Goal: Information Seeking & Learning: Understand process/instructions

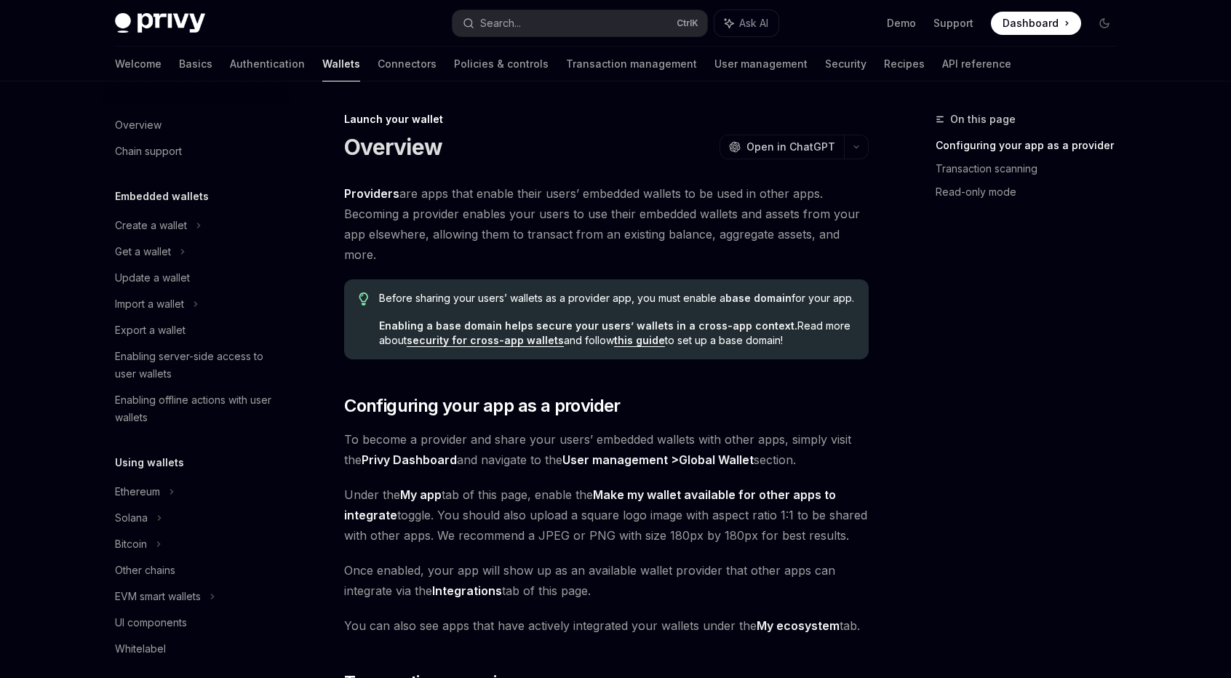
scroll to position [624, 0]
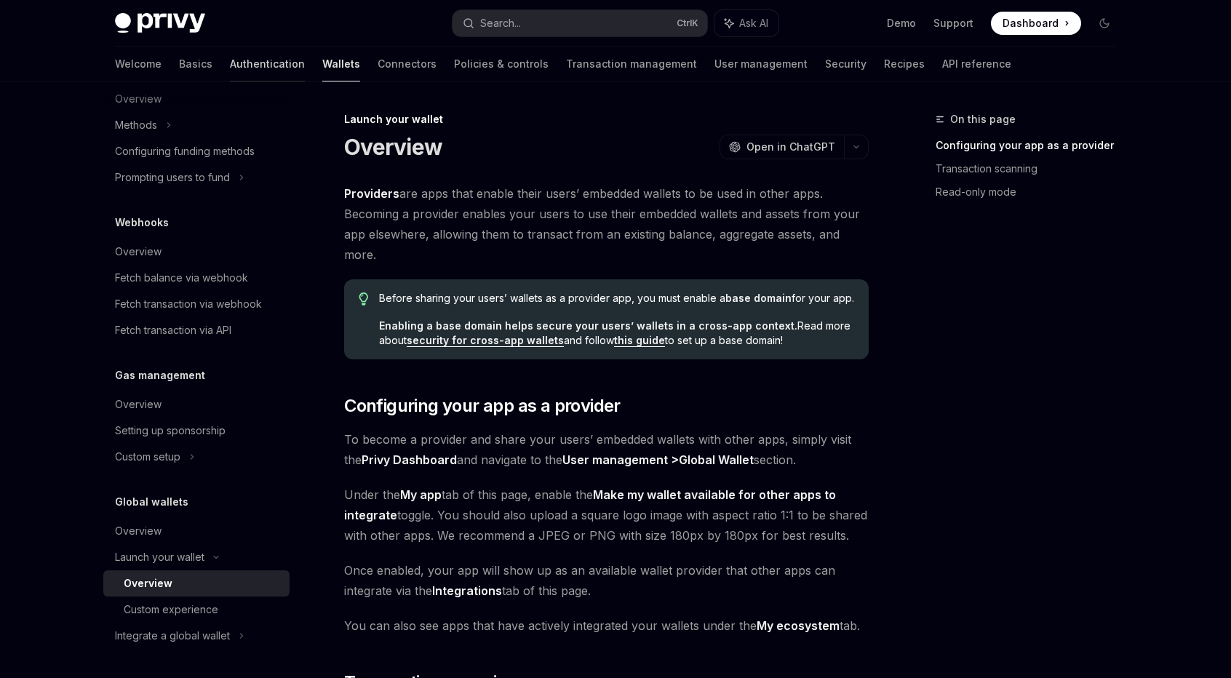
click at [230, 68] on link "Authentication" at bounding box center [267, 64] width 75 height 35
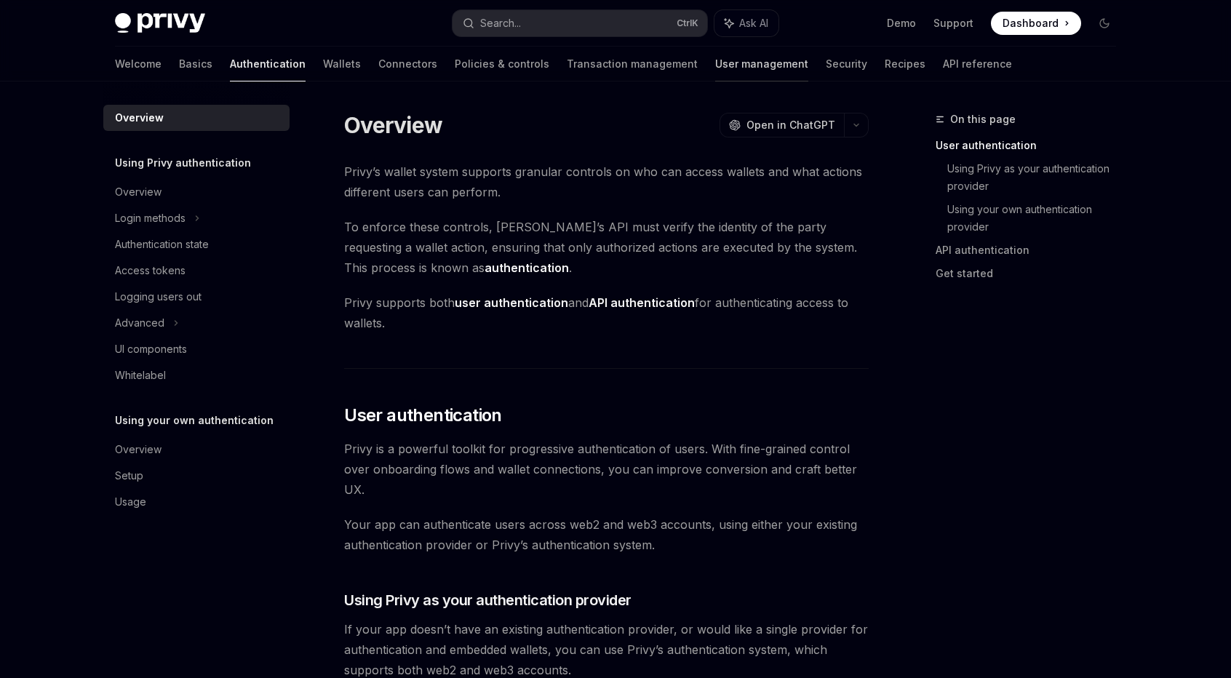
click at [715, 67] on link "User management" at bounding box center [761, 64] width 93 height 35
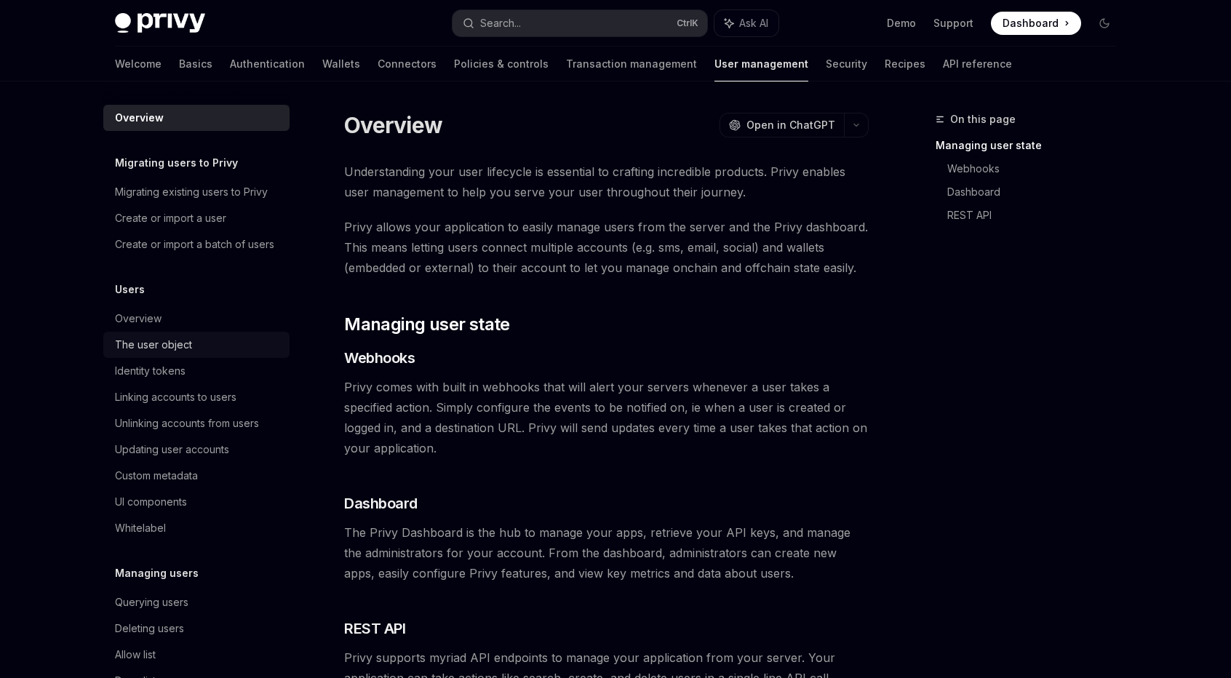
click at [187, 353] on div "The user object" at bounding box center [153, 344] width 77 height 17
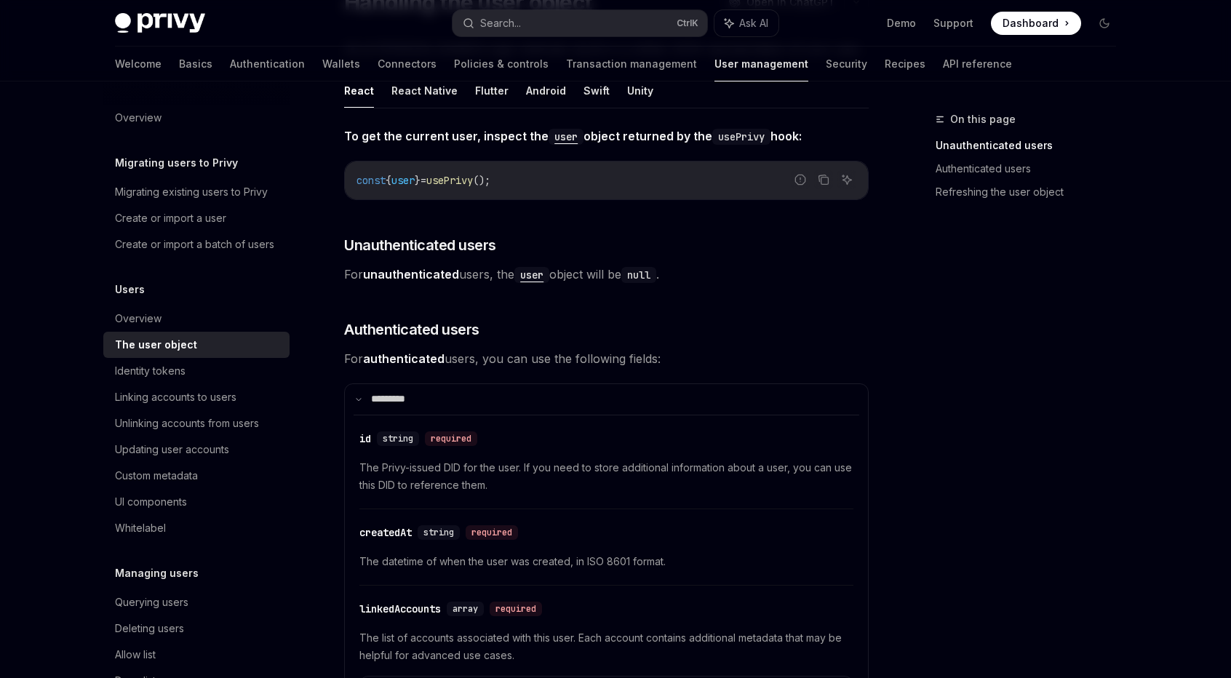
scroll to position [145, 0]
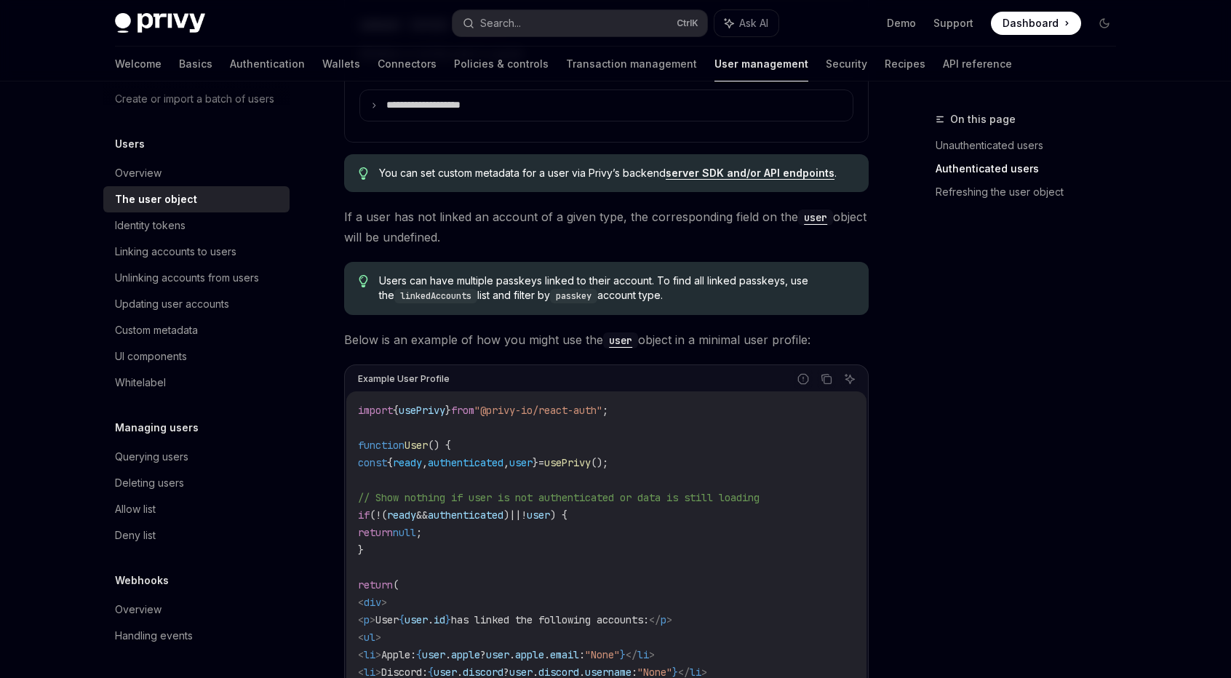
scroll to position [163, 0]
click at [182, 459] on div "Querying users" at bounding box center [151, 456] width 73 height 17
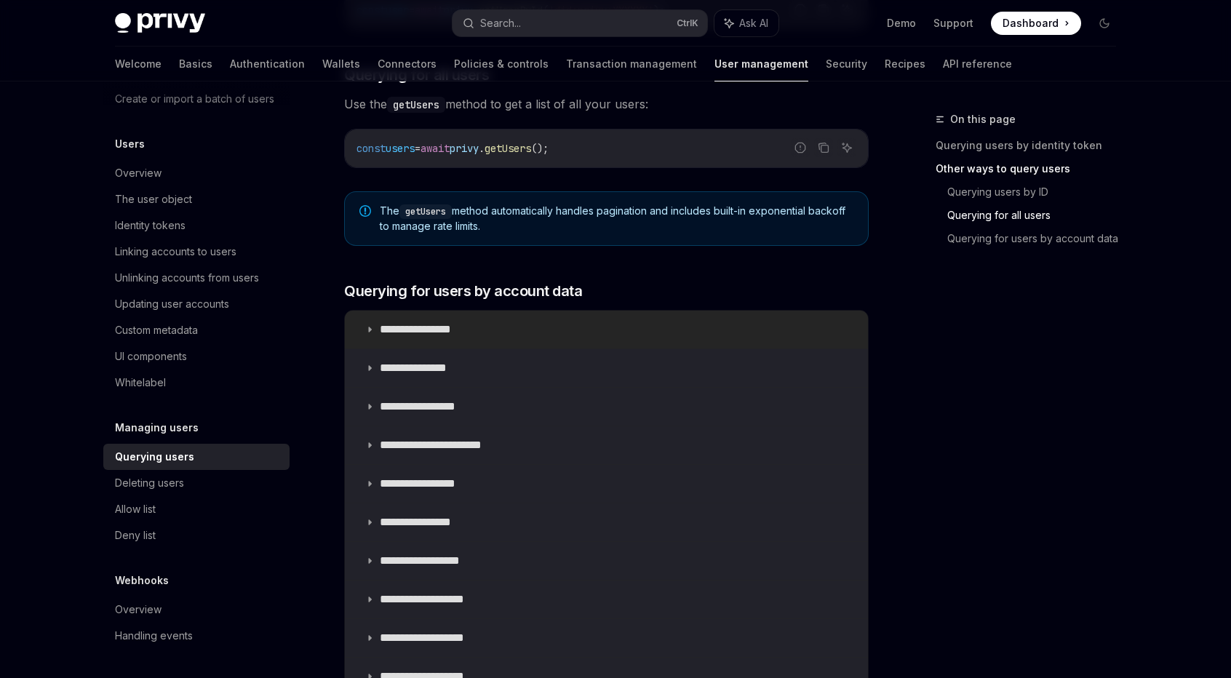
scroll to position [945, 0]
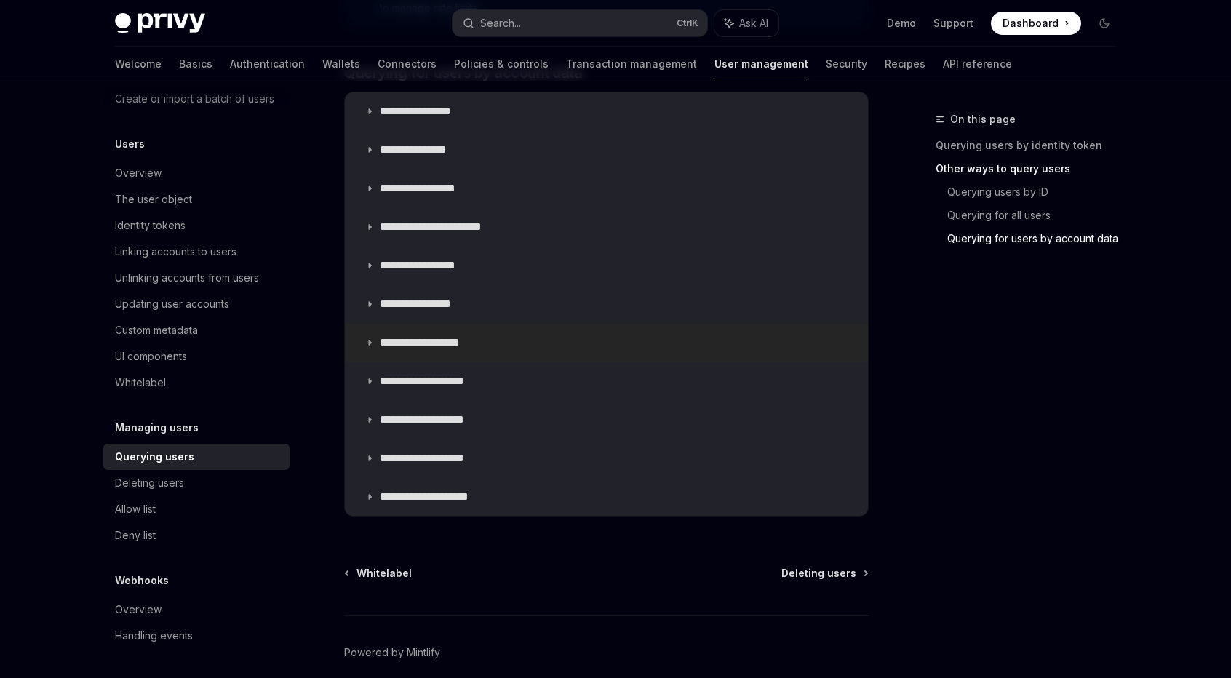
click at [513, 342] on summary "**********" at bounding box center [606, 343] width 523 height 38
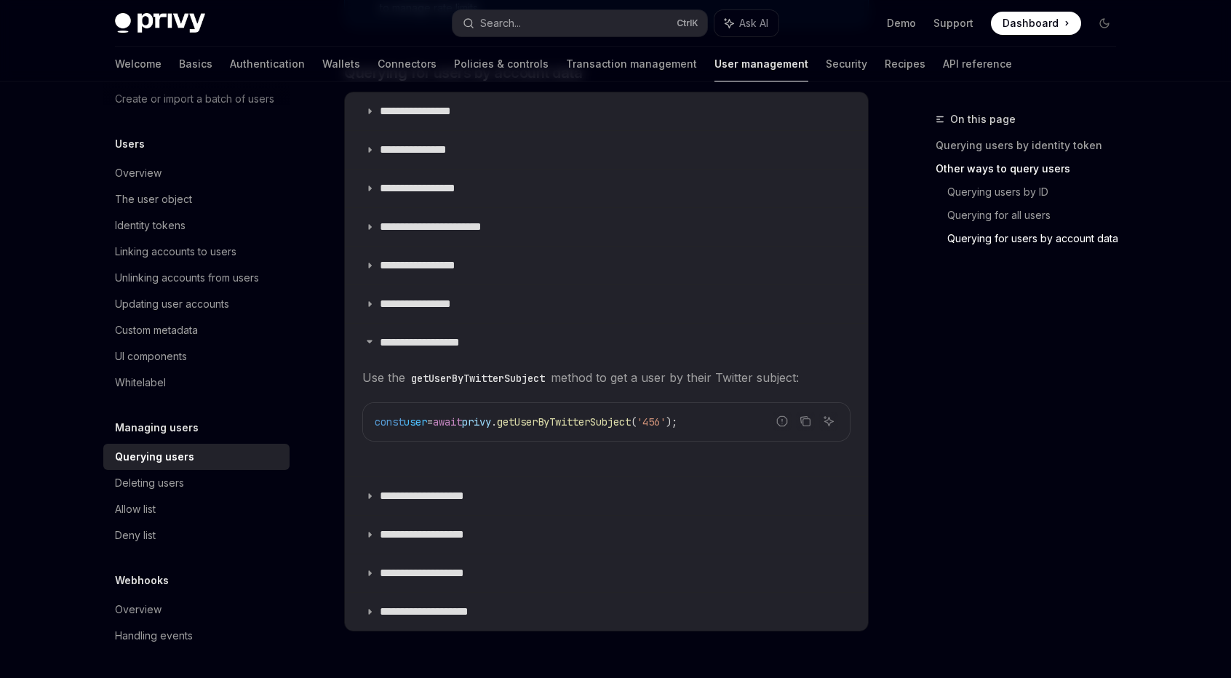
scroll to position [800, 0]
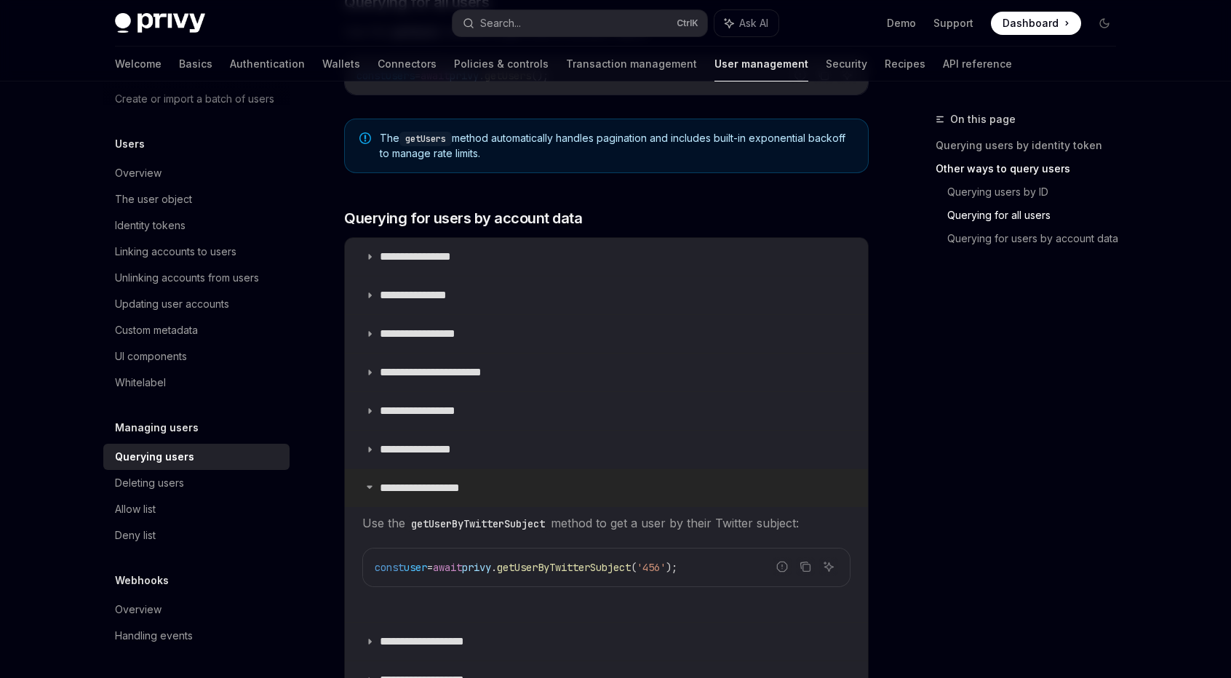
click at [480, 469] on summary "**********" at bounding box center [606, 488] width 523 height 38
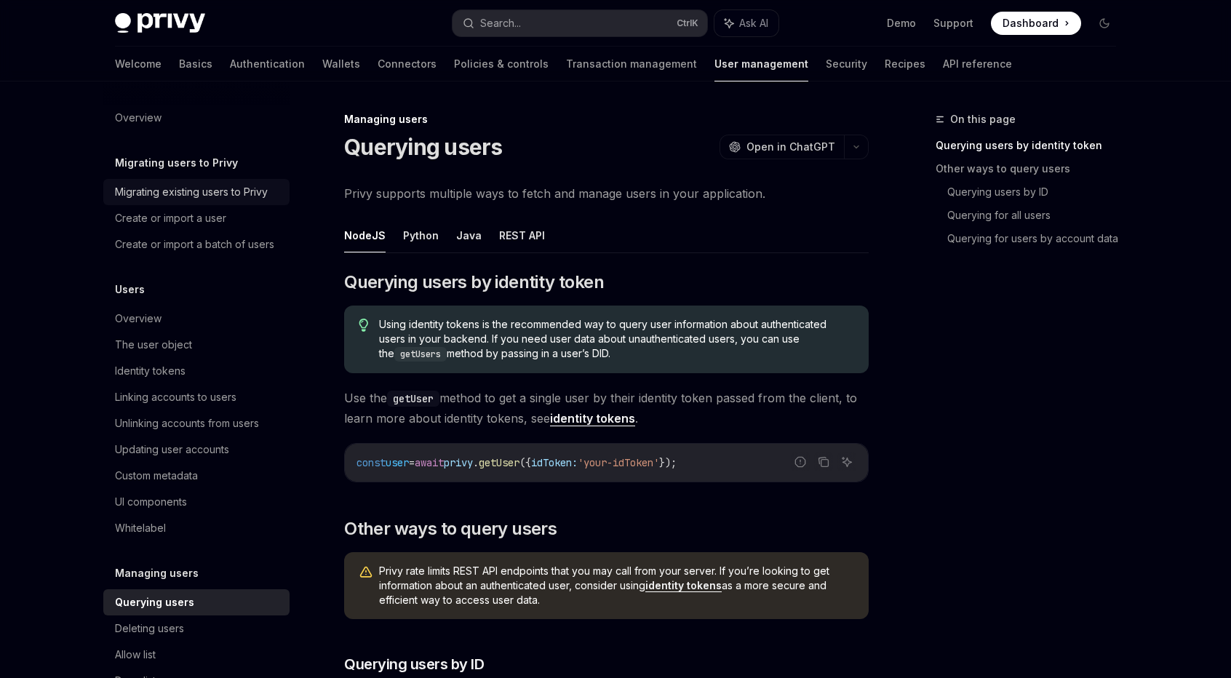
click at [180, 193] on div "Migrating existing users to Privy" at bounding box center [191, 191] width 153 height 17
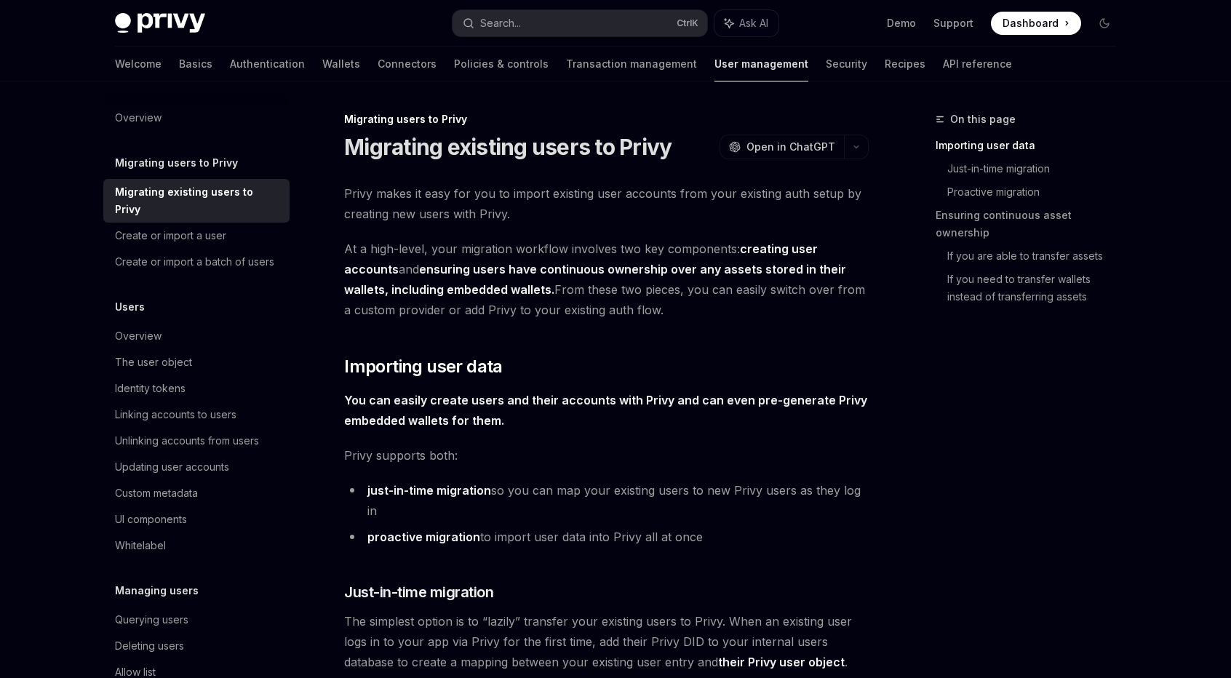
click at [195, 165] on h5 "Migrating users to Privy" at bounding box center [176, 162] width 123 height 17
click at [200, 216] on div "Migrating existing users to Privy" at bounding box center [198, 200] width 166 height 35
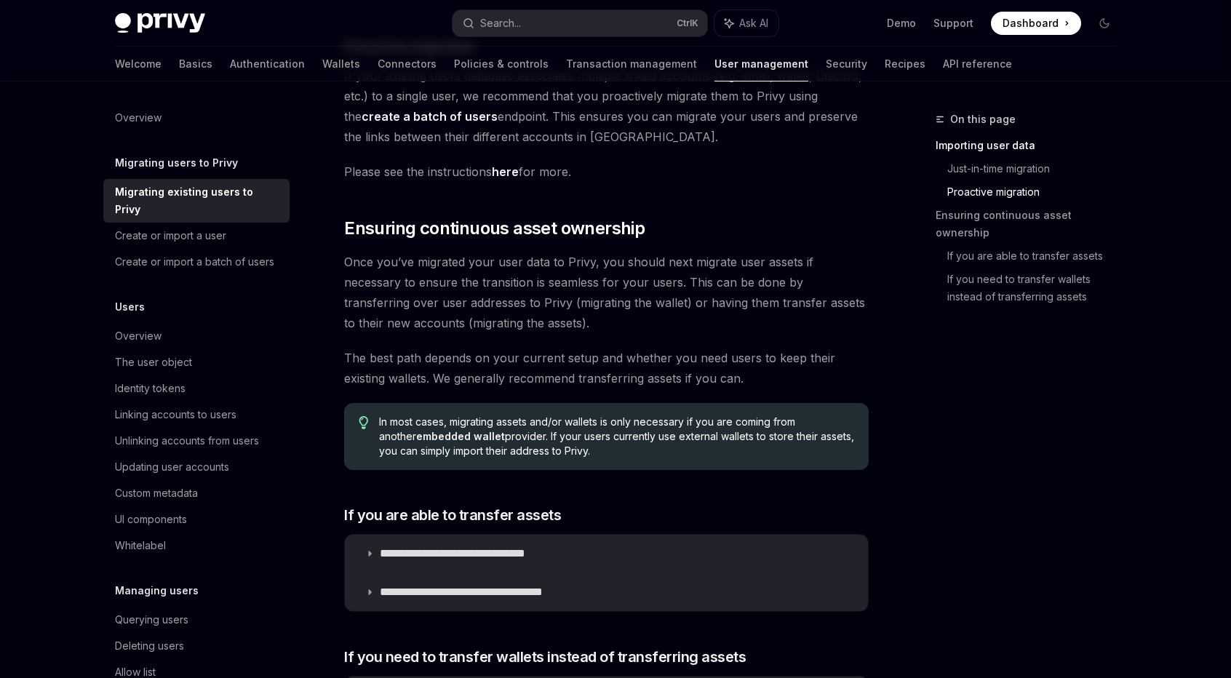
scroll to position [1673, 0]
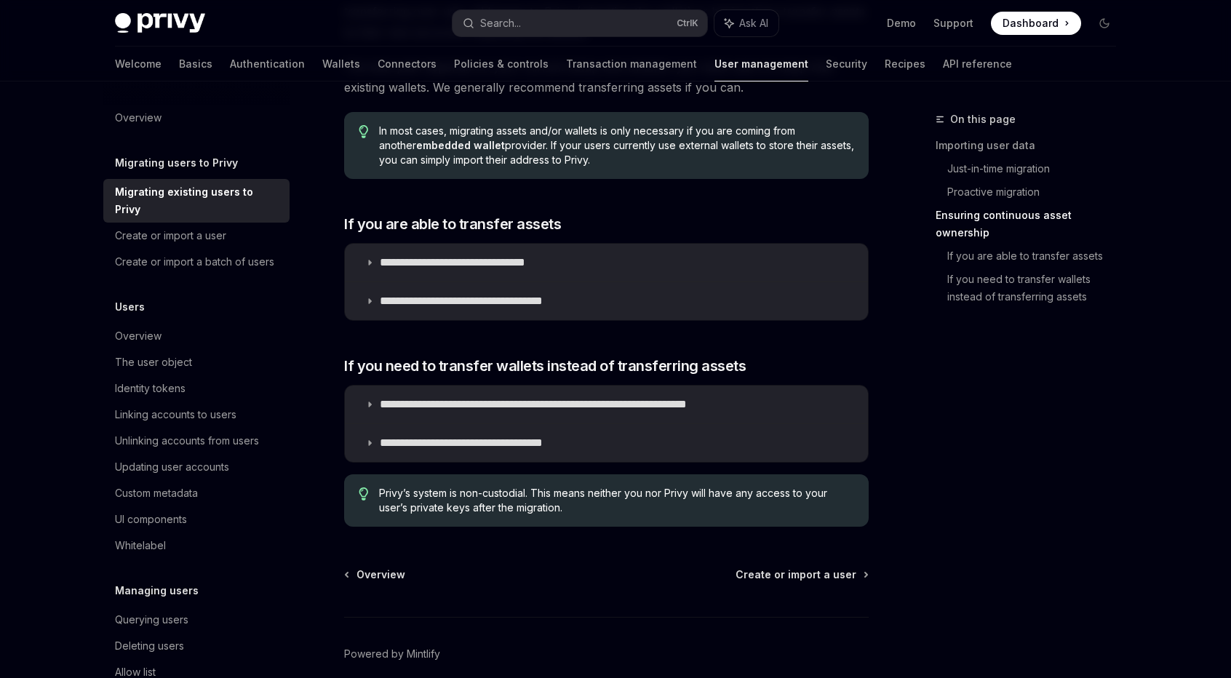
click at [177, 237] on div "Create or import a user" at bounding box center [170, 235] width 111 height 17
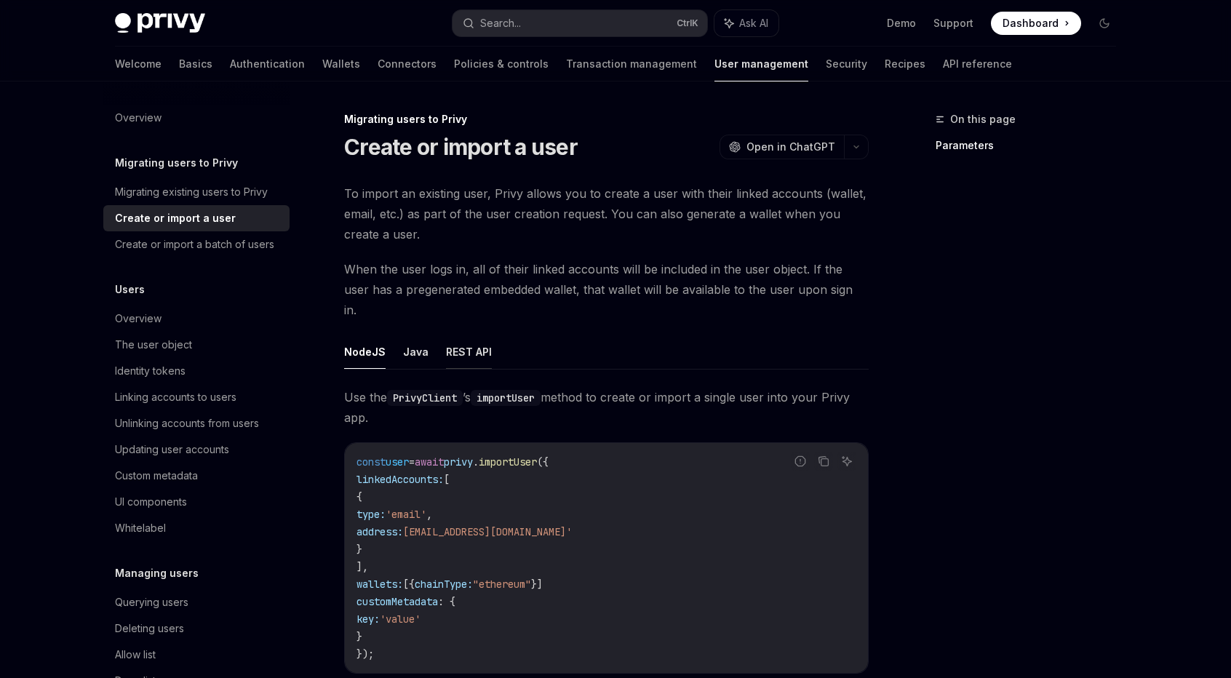
click at [460, 335] on button "REST API" at bounding box center [469, 352] width 46 height 34
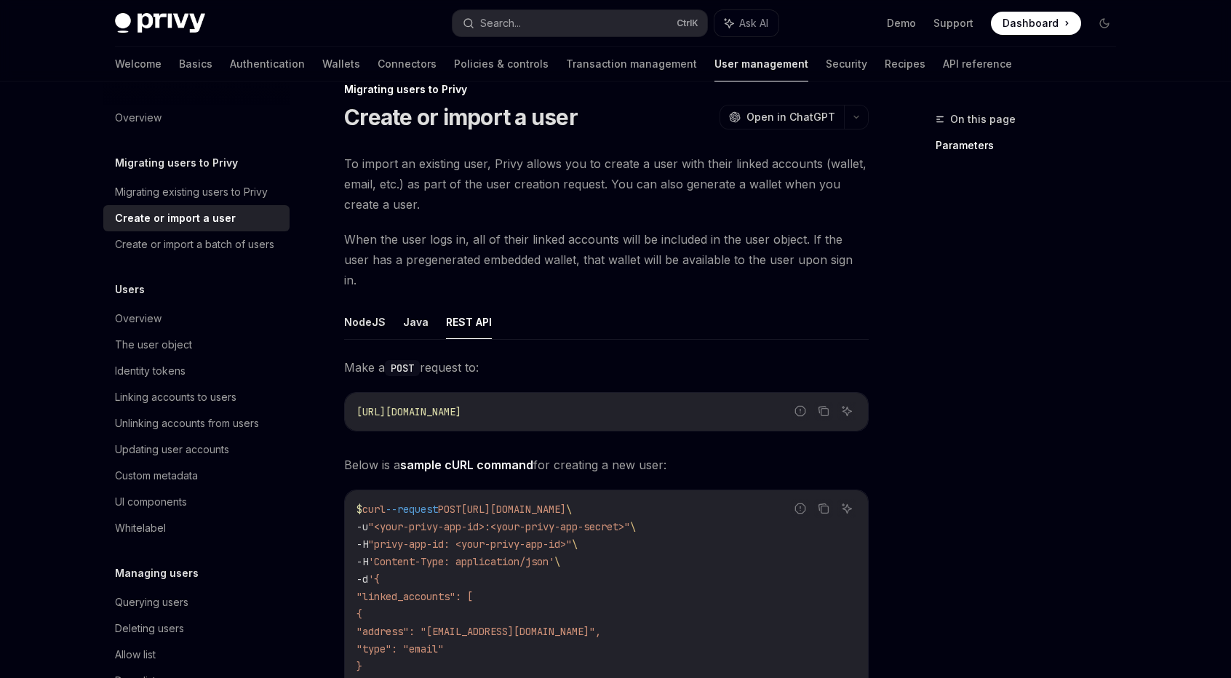
scroll to position [73, 0]
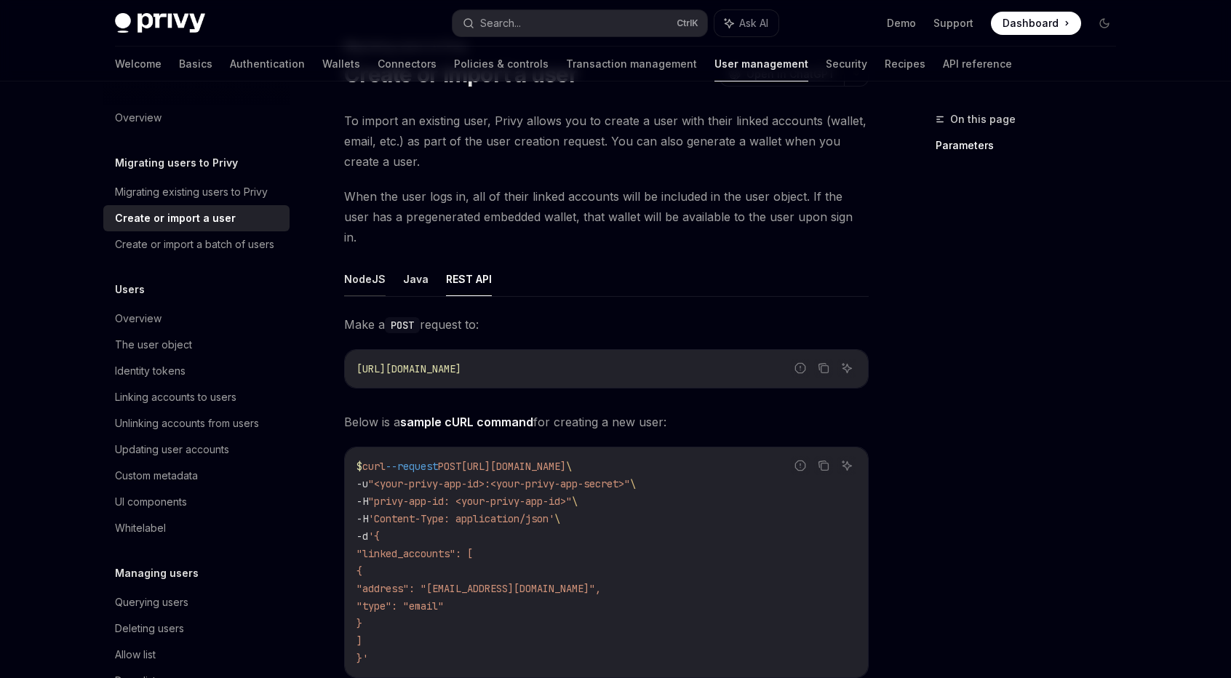
click at [355, 273] on button "NodeJS" at bounding box center [364, 279] width 41 height 34
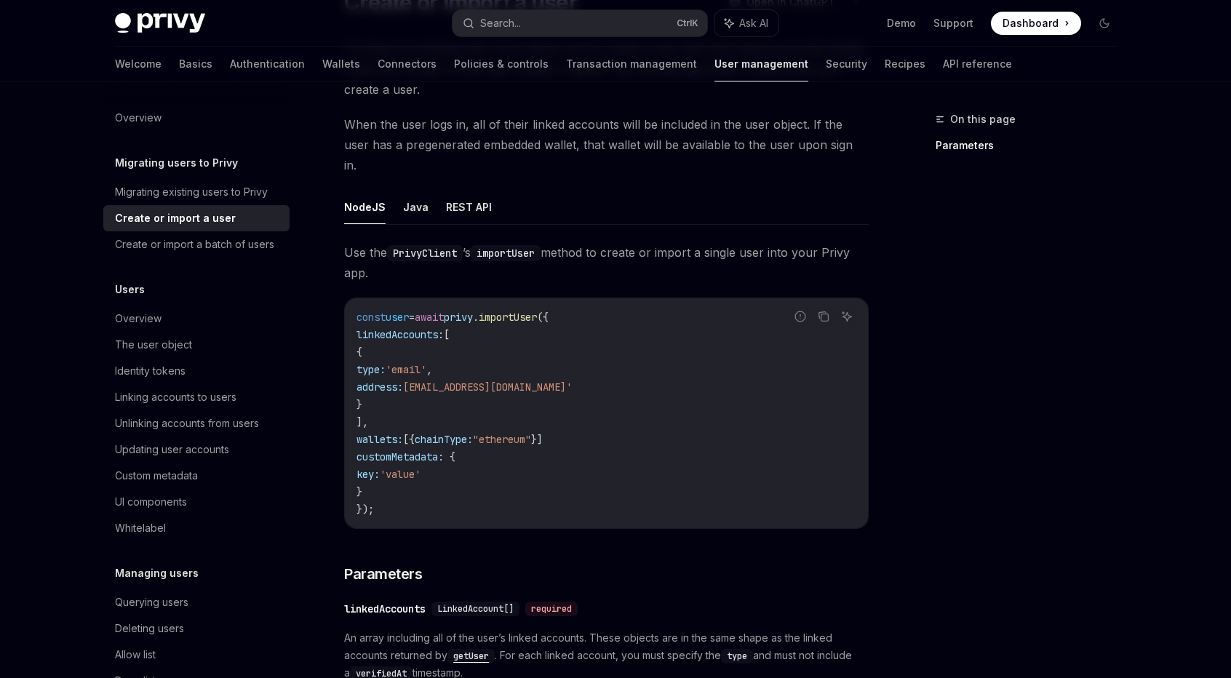
scroll to position [145, 0]
click at [473, 193] on button "REST API" at bounding box center [469, 206] width 46 height 34
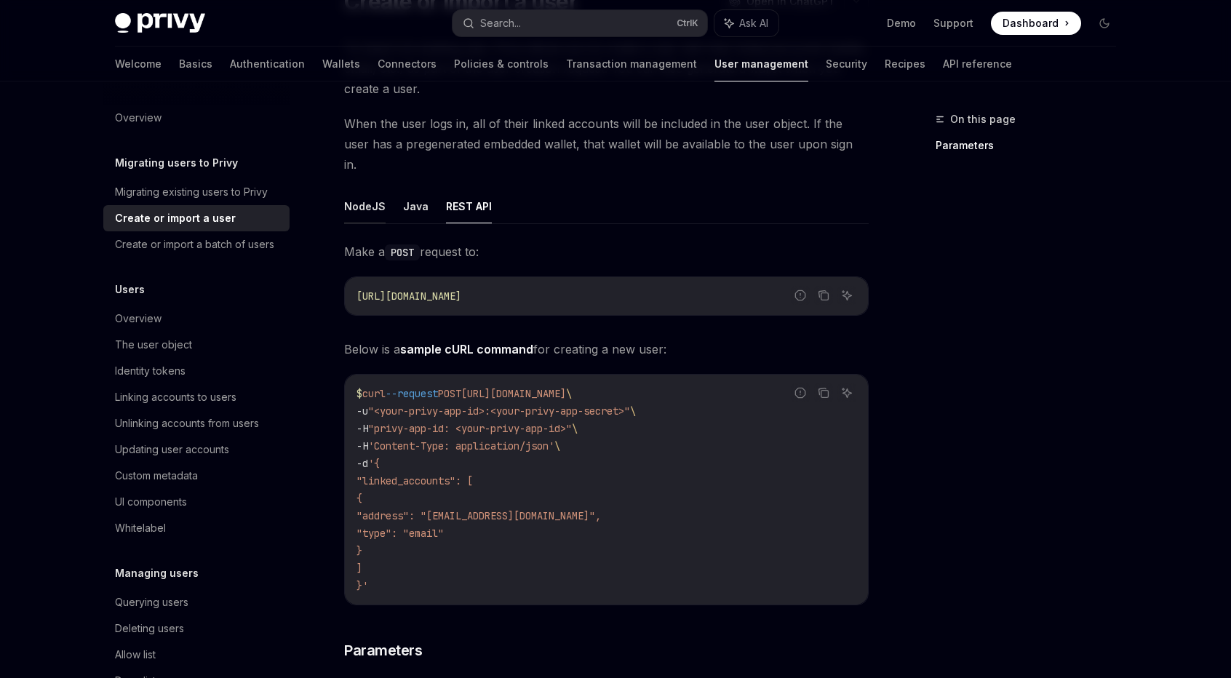
click at [365, 189] on button "NodeJS" at bounding box center [364, 206] width 41 height 34
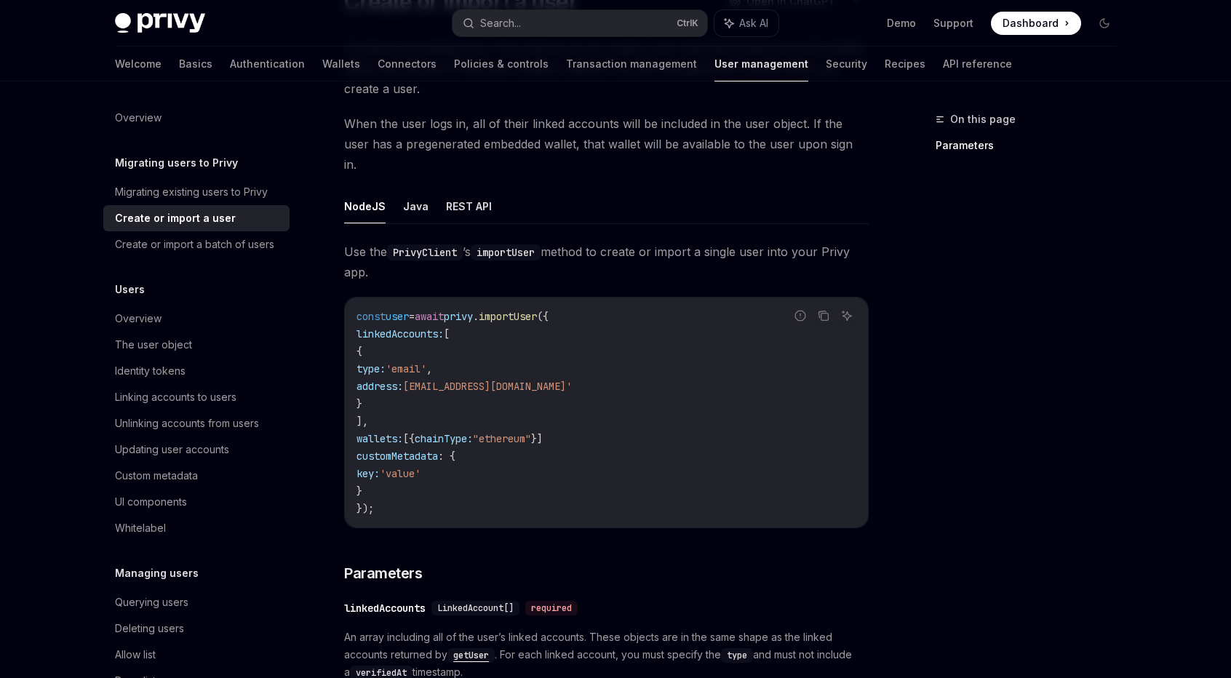
click at [948, 262] on div "On this page Parameters" at bounding box center [1016, 394] width 221 height 567
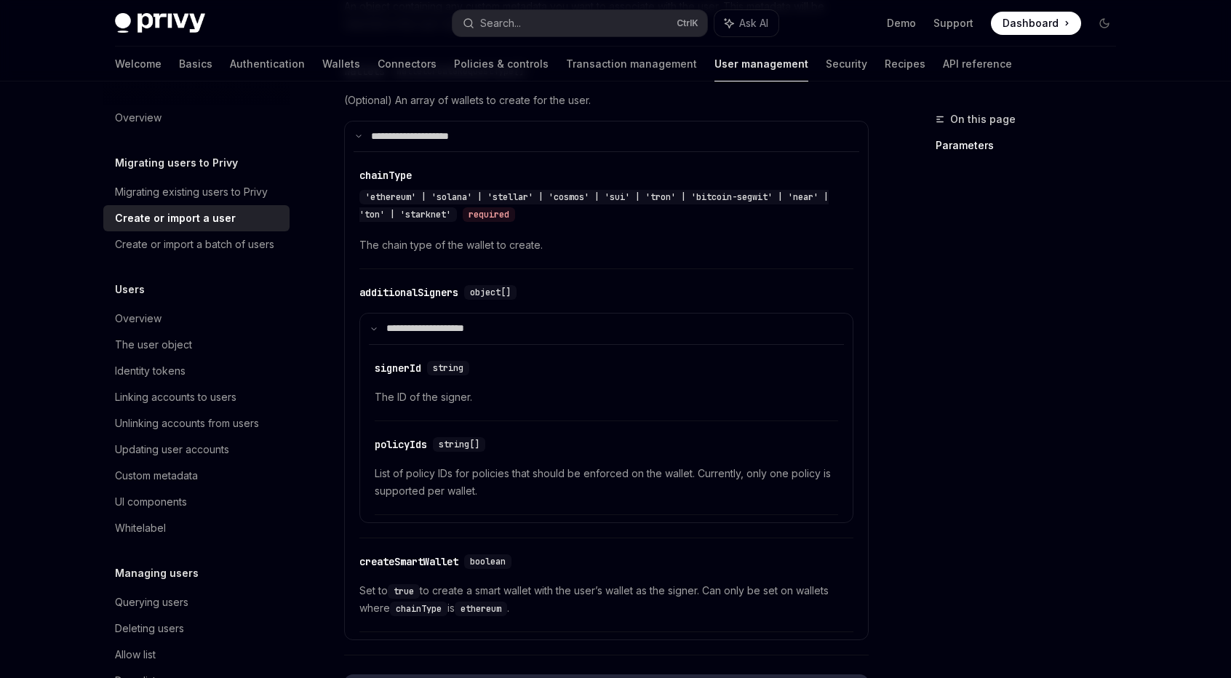
scroll to position [1164, 0]
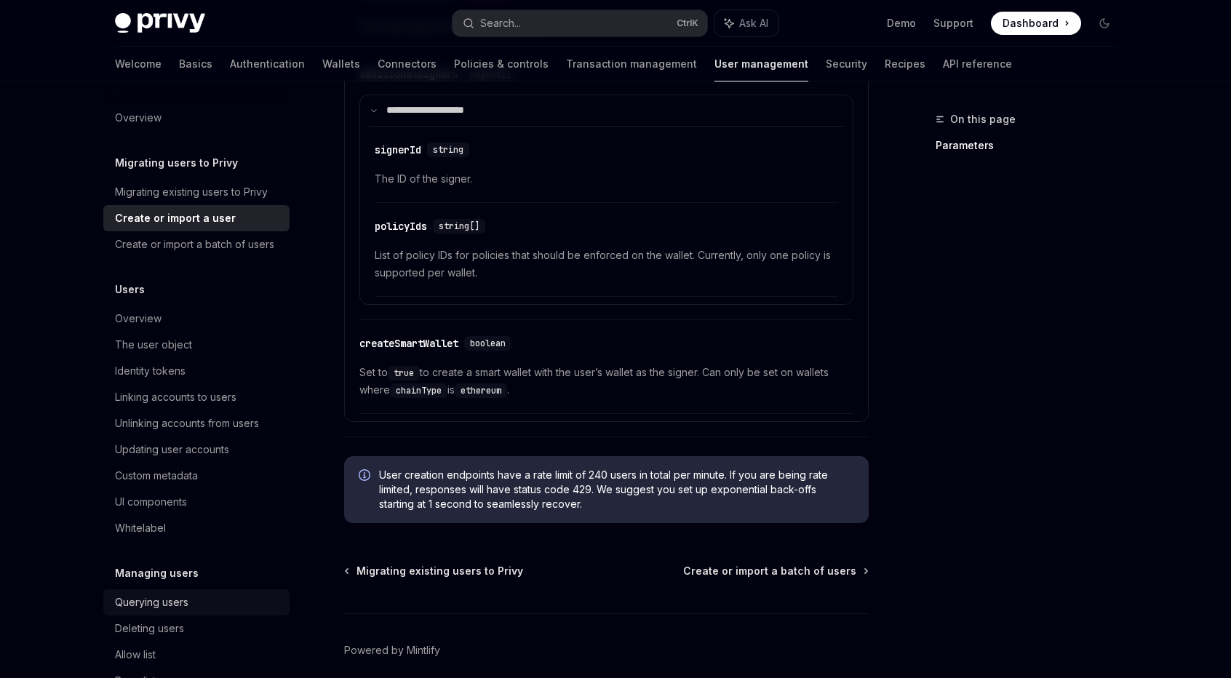
click at [177, 611] on div "Querying users" at bounding box center [151, 601] width 73 height 17
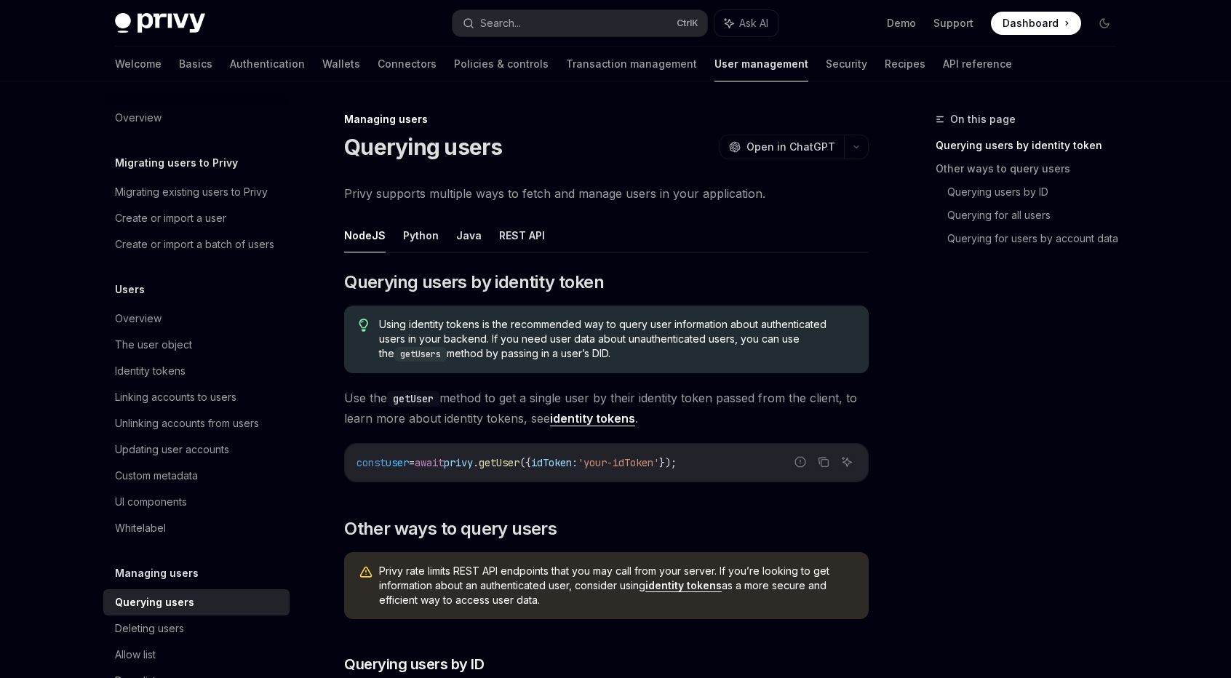
click at [916, 539] on div "On this page Querying users by identity token Other ways to query users Queryin…" at bounding box center [1016, 394] width 221 height 567
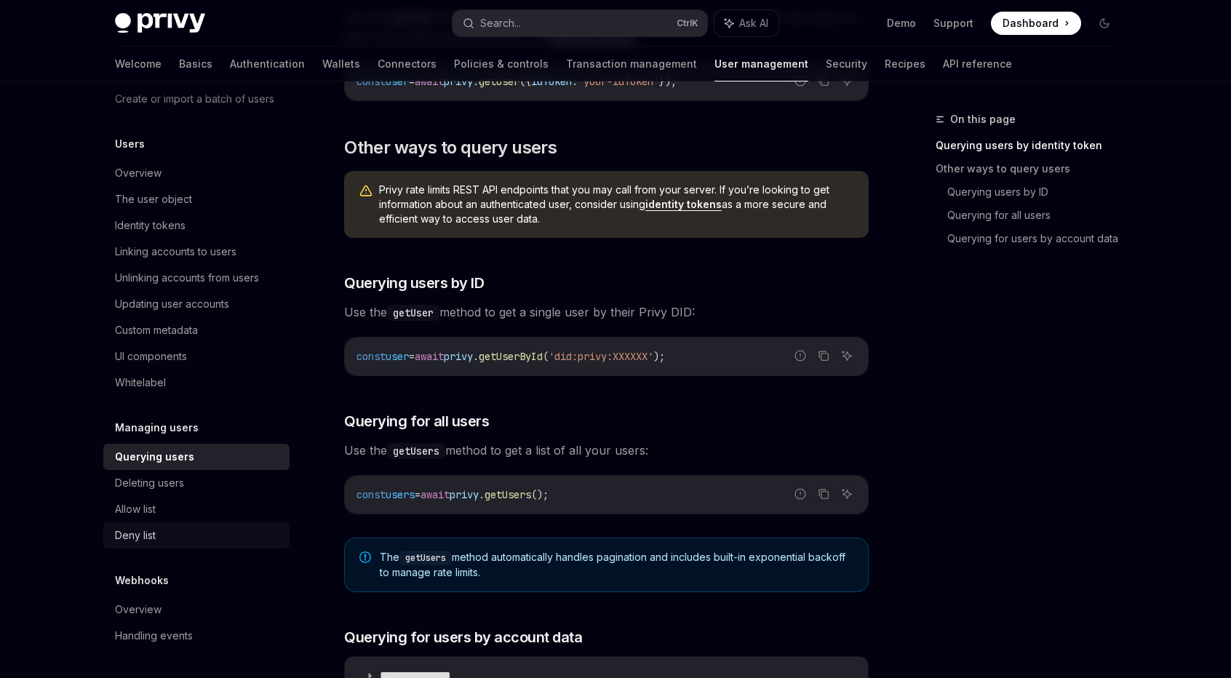
scroll to position [202, 0]
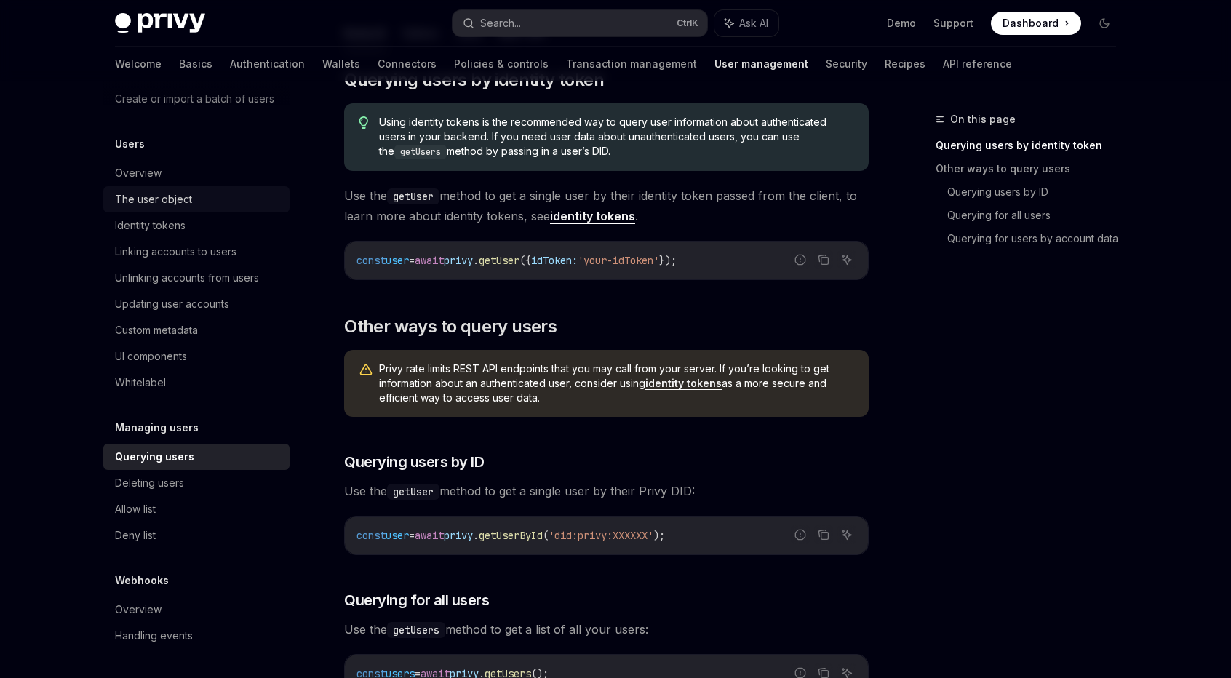
click at [182, 205] on div "The user object" at bounding box center [153, 199] width 77 height 17
type textarea "*"
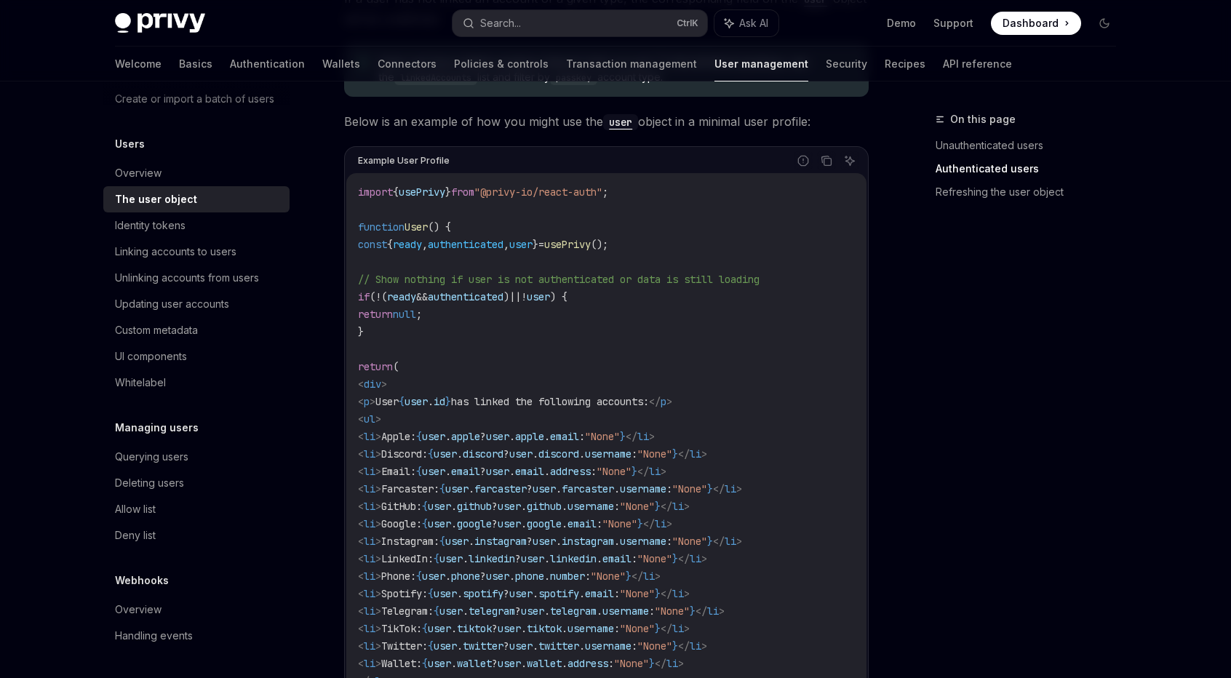
scroll to position [1455, 0]
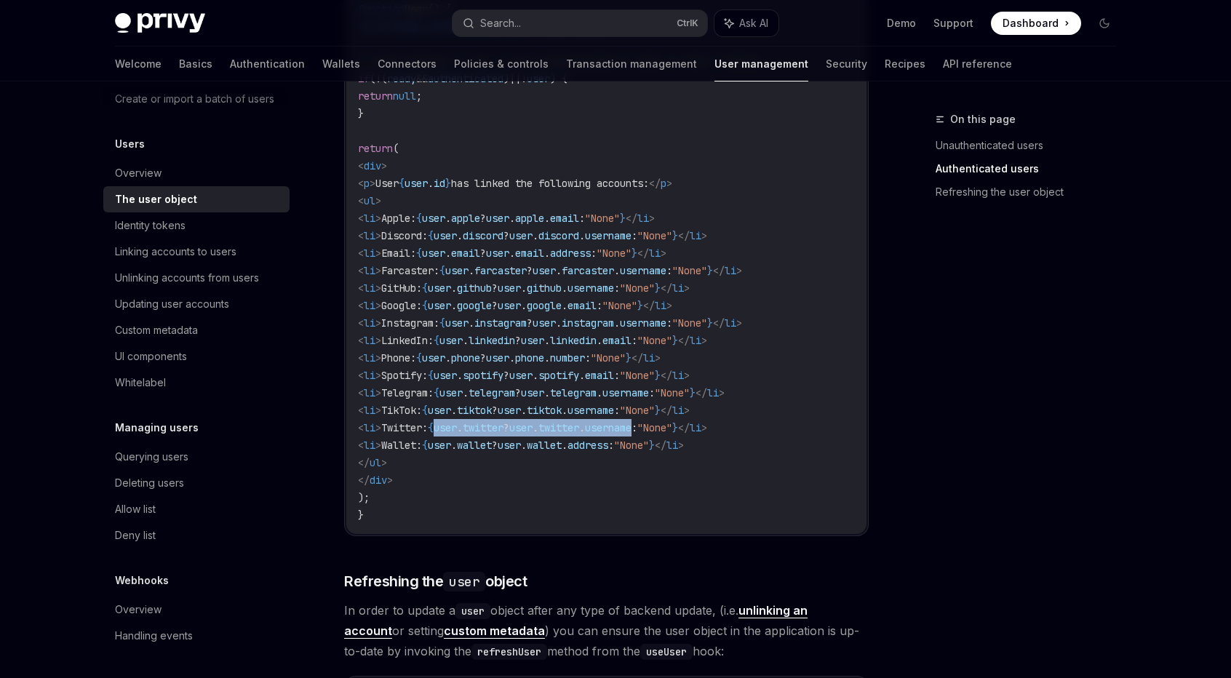
drag, startPoint x: 490, startPoint y: 423, endPoint x: 710, endPoint y: 420, distance: 219.7
click at [707, 421] on span "< li > Twitter: { user . twitter ? user . twitter . username : "None" } </ li >" at bounding box center [532, 427] width 349 height 13
drag, startPoint x: 630, startPoint y: 422, endPoint x: 593, endPoint y: 423, distance: 37.1
click at [579, 422] on span "twitter" at bounding box center [558, 427] width 41 height 13
click at [532, 424] on span "user" at bounding box center [520, 427] width 23 height 13
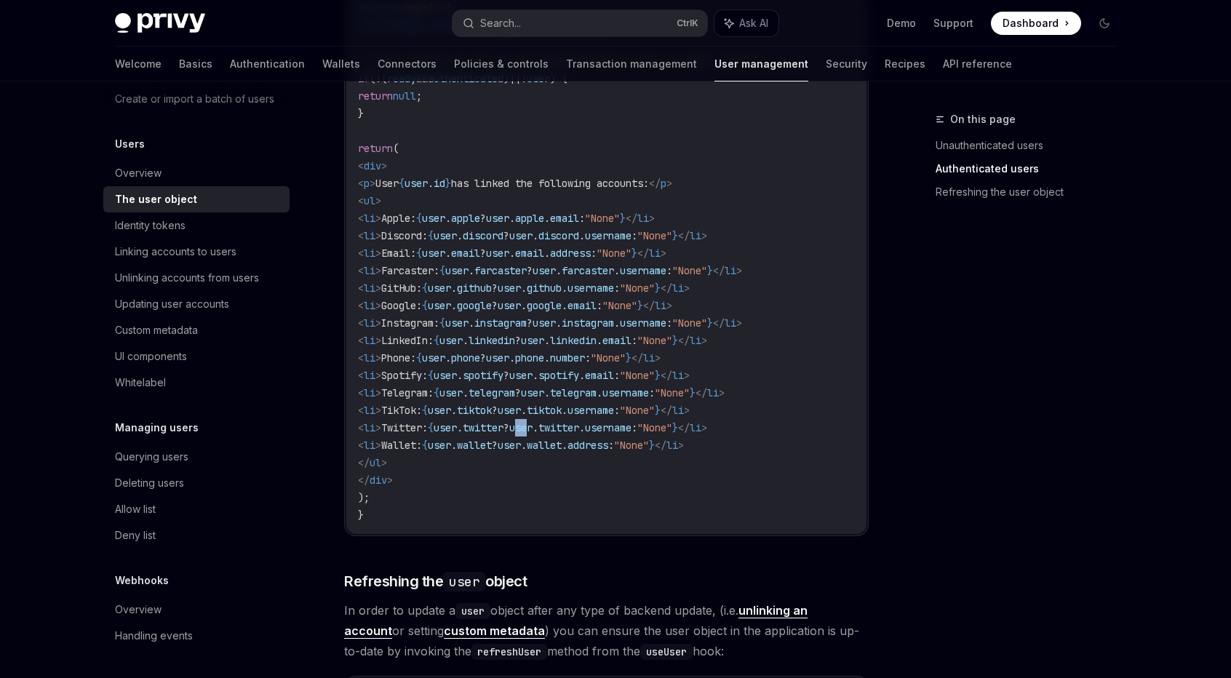
drag, startPoint x: 583, startPoint y: 424, endPoint x: 599, endPoint y: 425, distance: 15.3
click at [532, 425] on span "user" at bounding box center [520, 427] width 23 height 13
drag, startPoint x: 492, startPoint y: 424, endPoint x: 765, endPoint y: 423, distance: 272.7
click at [707, 423] on span "< li > Twitter: { user . twitter ? user . twitter . username : "None" } </ li >" at bounding box center [532, 427] width 349 height 13
copy span "user . twitter ? user . twitter . username : "None""
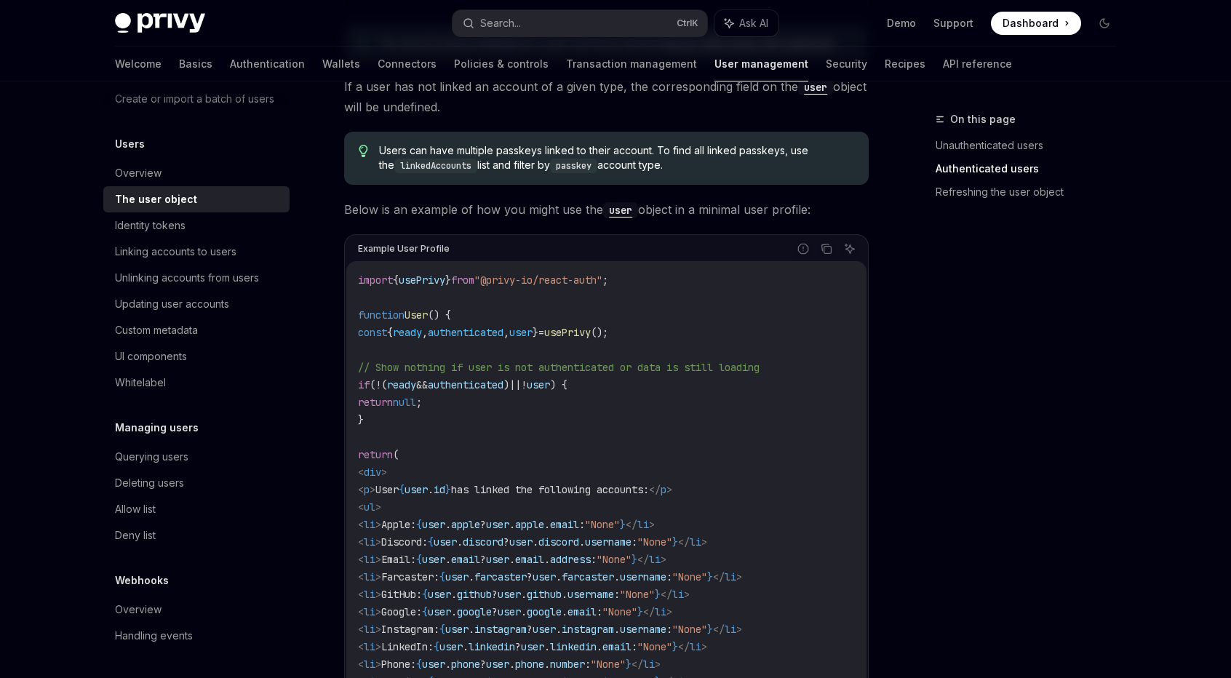
scroll to position [1236, 0]
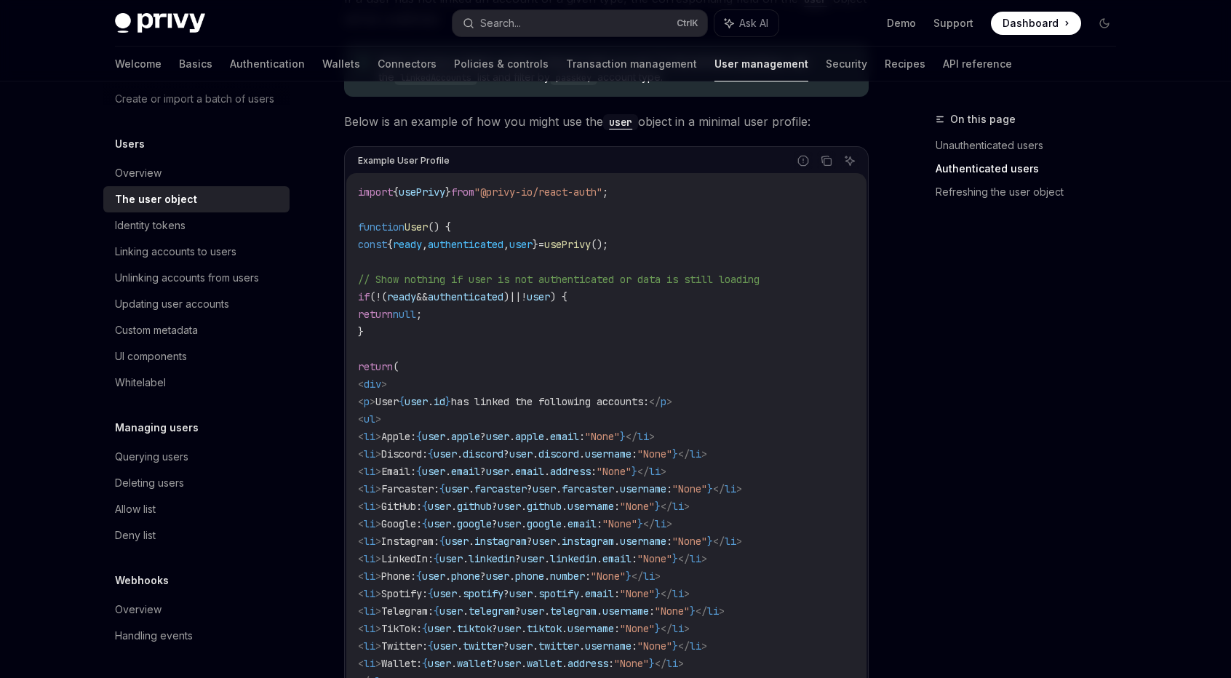
click at [1103, 418] on div "On this page Unauthenticated users Authenticated users Refreshing the user obje…" at bounding box center [1016, 394] width 221 height 567
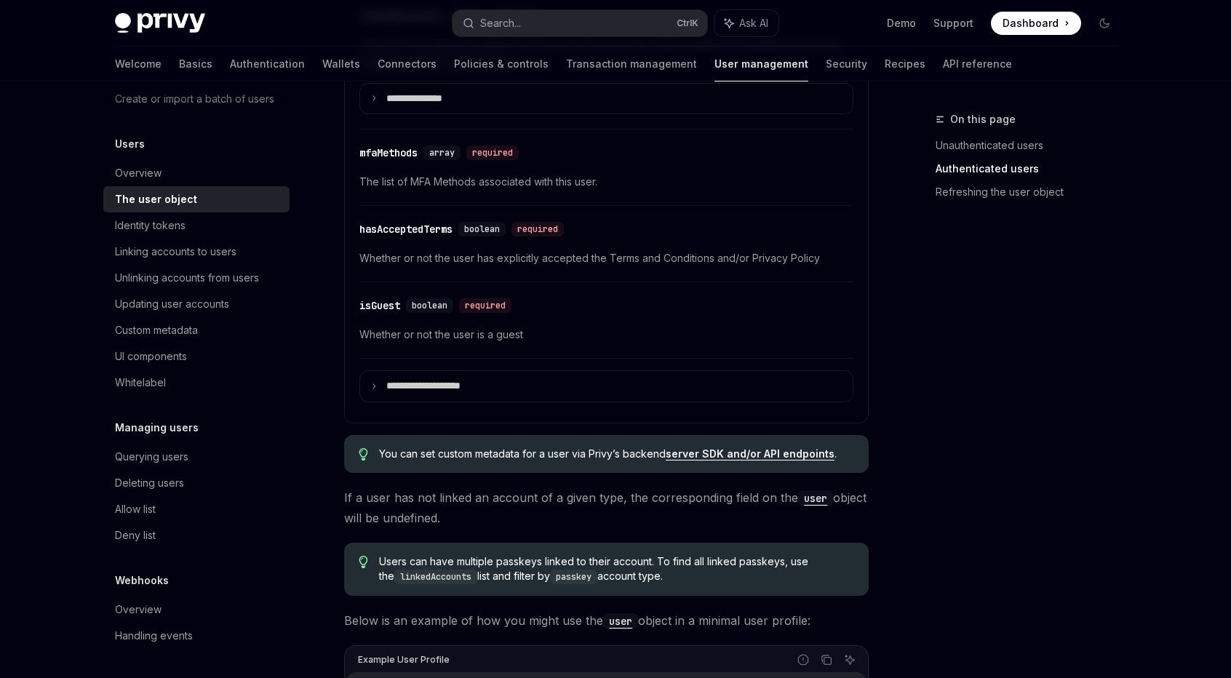
scroll to position [655, 0]
